Goal: Consume media (video, audio)

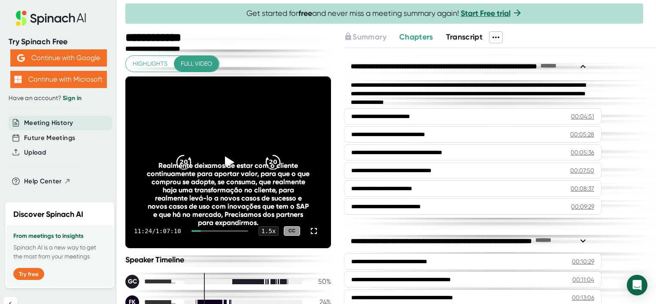
click at [224, 164] on div "Realmente deixamos de estar com o cliente continuamente para aportar valor, par…" at bounding box center [228, 193] width 165 height 65
click at [225, 162] on div "Realmente deixamos de estar com o cliente continuamente para aportar valor, par…" at bounding box center [228, 193] width 165 height 65
click at [215, 185] on div "Realmente deixamos de estar com o cliente continuamente para aportar valor, par…" at bounding box center [228, 193] width 165 height 65
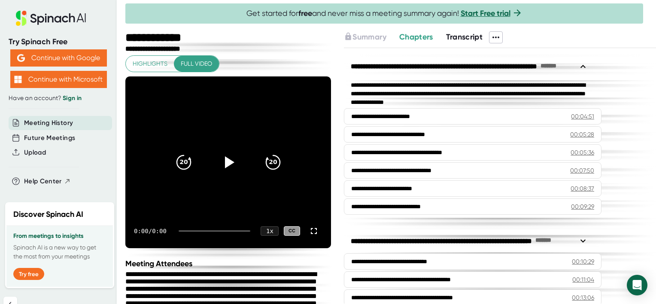
click at [192, 230] on div at bounding box center [215, 231] width 72 height 2
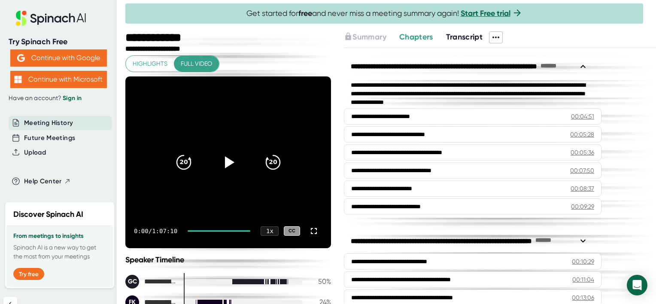
click at [198, 230] on div at bounding box center [219, 231] width 63 height 2
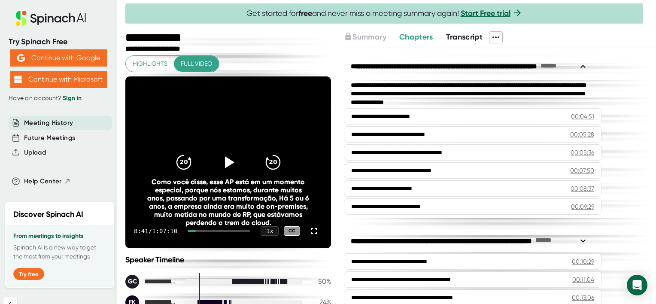
click at [202, 230] on div at bounding box center [219, 231] width 63 height 2
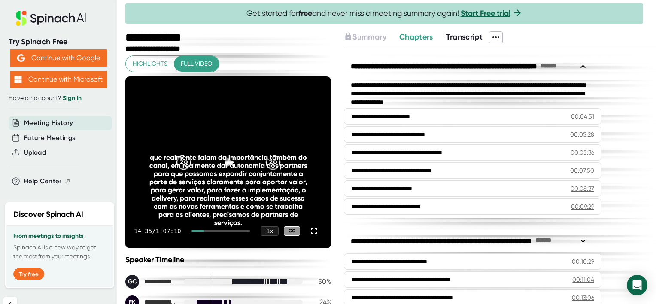
click at [199, 230] on div at bounding box center [198, 231] width 13 height 2
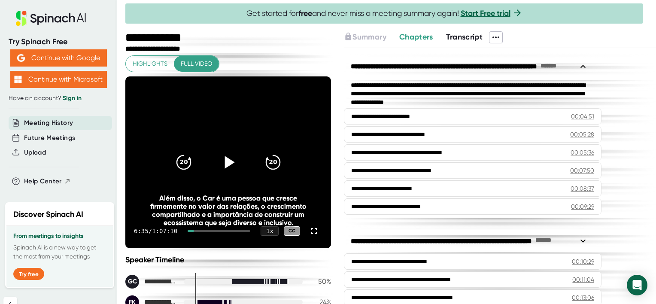
click at [225, 159] on icon at bounding box center [230, 162] width 10 height 12
click at [264, 230] on div "1 x" at bounding box center [269, 231] width 19 height 10
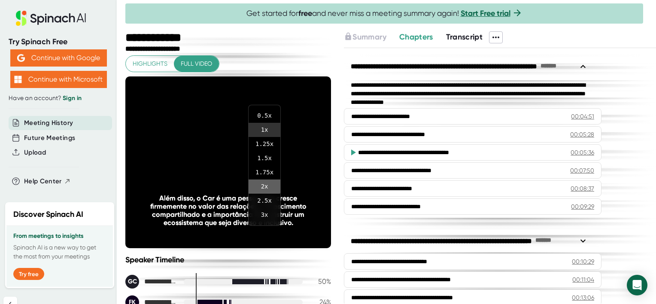
click at [262, 186] on li "2 x" at bounding box center [265, 186] width 32 height 14
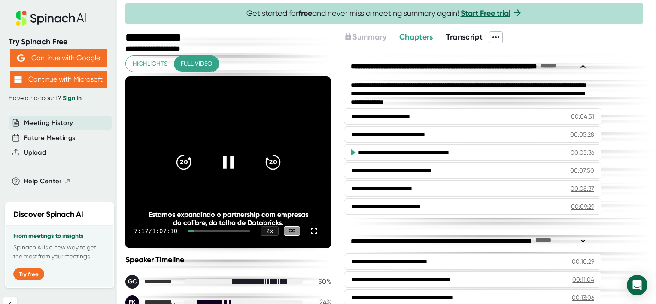
click at [198, 230] on div at bounding box center [219, 231] width 63 height 2
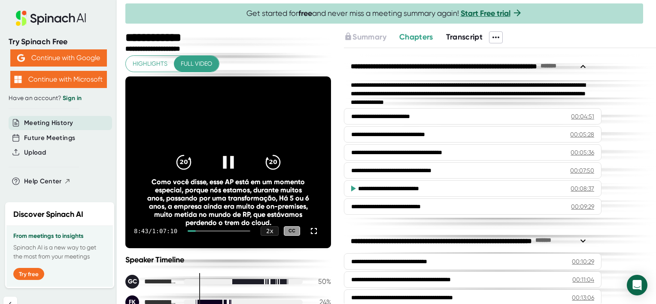
click at [200, 230] on div at bounding box center [219, 231] width 63 height 2
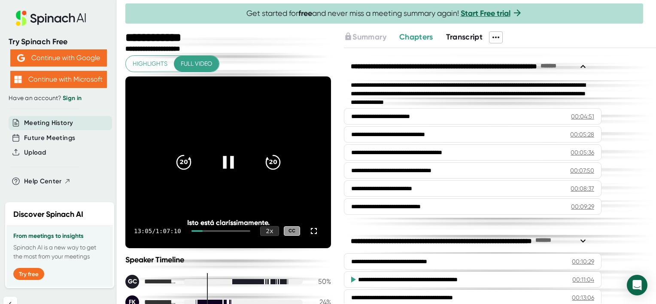
click at [261, 230] on div "2 x" at bounding box center [269, 231] width 19 height 10
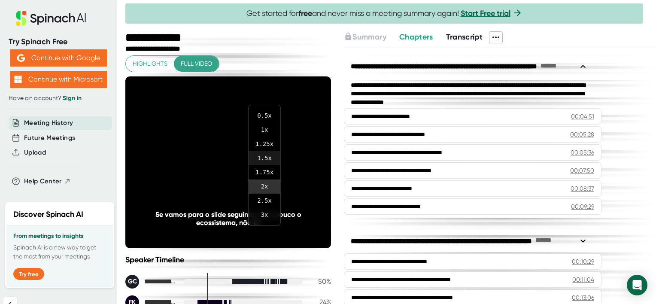
click at [263, 153] on li "1.5 x" at bounding box center [265, 158] width 32 height 14
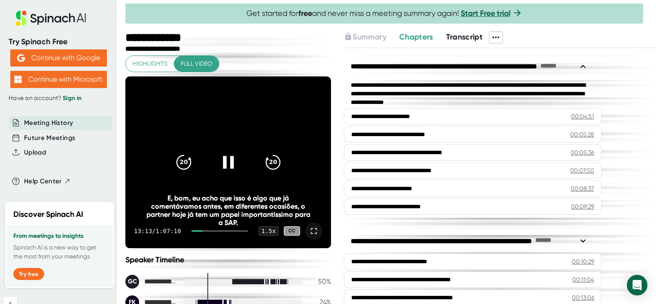
click at [309, 229] on icon at bounding box center [314, 231] width 10 height 10
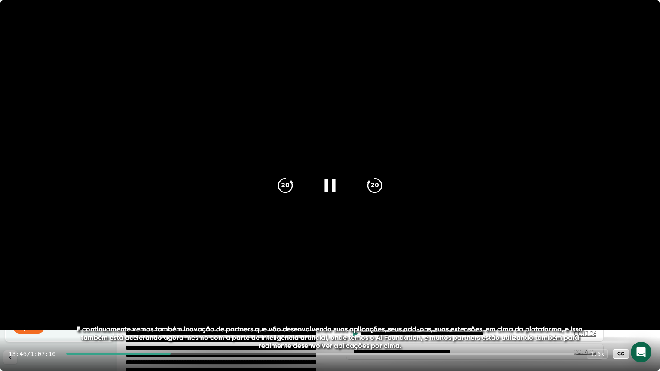
click at [68, 304] on video at bounding box center [330, 165] width 660 height 330
